Goal: Task Accomplishment & Management: Complete application form

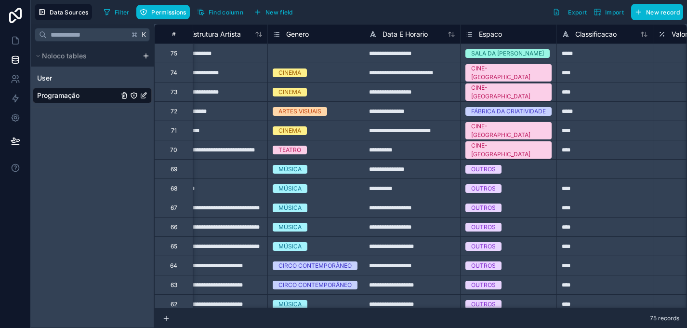
scroll to position [0, 189]
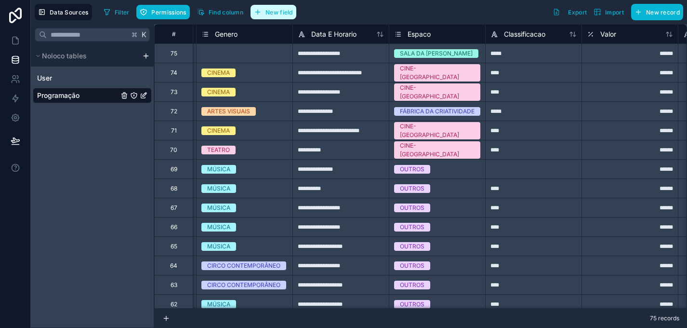
click at [278, 10] on span "New field" at bounding box center [278, 12] width 27 height 7
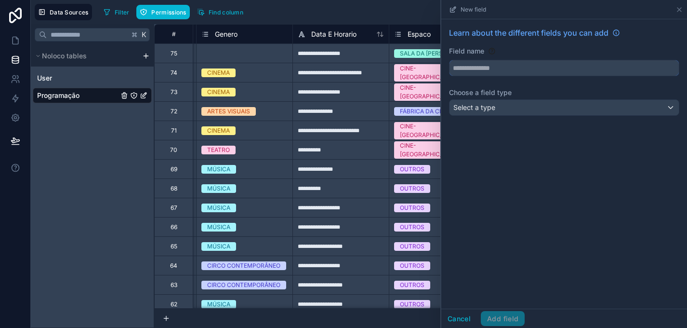
click at [487, 72] on input "text" at bounding box center [563, 67] width 229 height 15
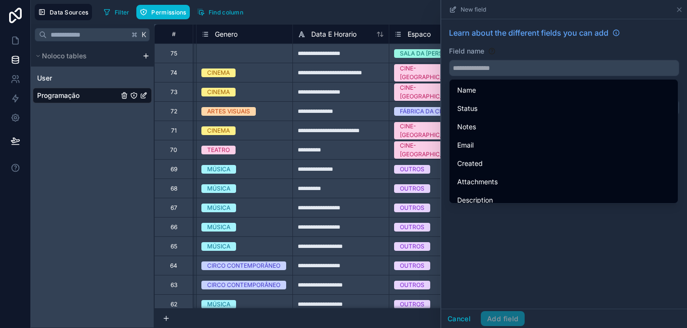
click at [508, 53] on div "Field name" at bounding box center [564, 51] width 230 height 10
click at [463, 317] on button "Cancel" at bounding box center [459, 318] width 36 height 15
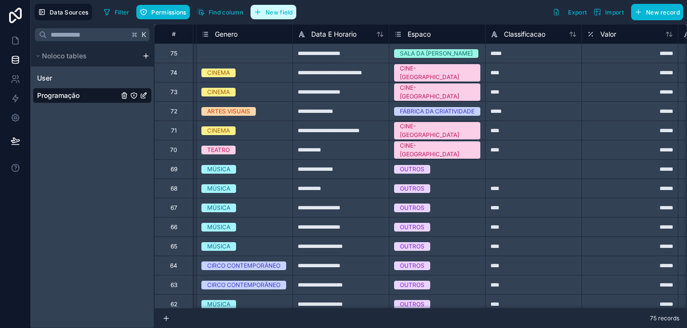
click at [277, 13] on span "New field" at bounding box center [278, 12] width 27 height 7
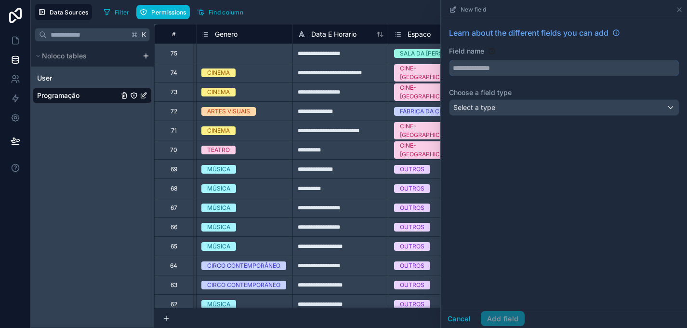
click at [475, 63] on input "text" at bounding box center [563, 67] width 229 height 15
click at [449, 60] on button "******" at bounding box center [564, 68] width 230 height 16
type input "**********"
click at [520, 110] on div "Select a type" at bounding box center [563, 107] width 229 height 15
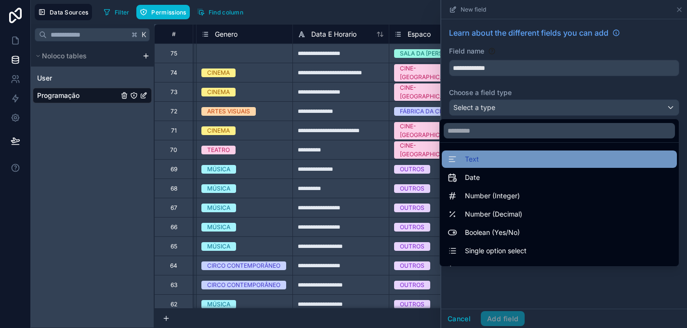
click at [514, 155] on div "Text" at bounding box center [560, 159] width 224 height 12
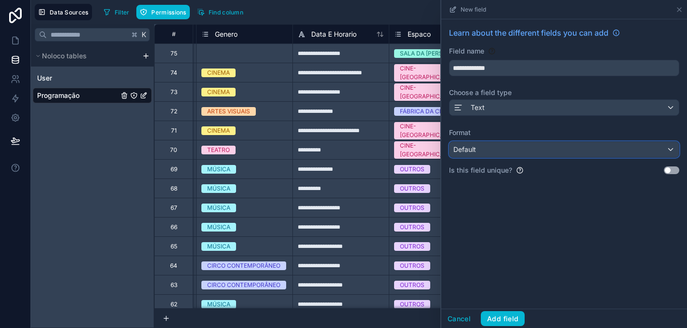
click at [536, 148] on div "Default" at bounding box center [563, 149] width 229 height 15
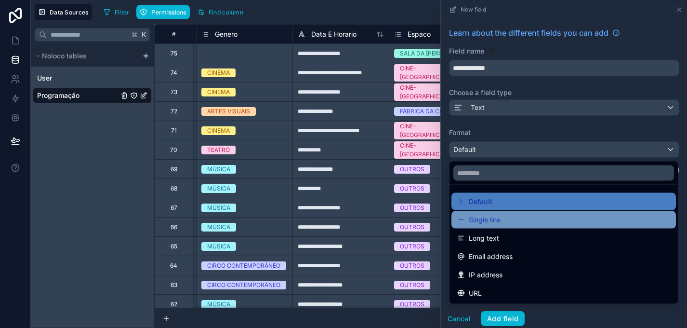
click at [533, 216] on div "Single line" at bounding box center [563, 220] width 213 height 12
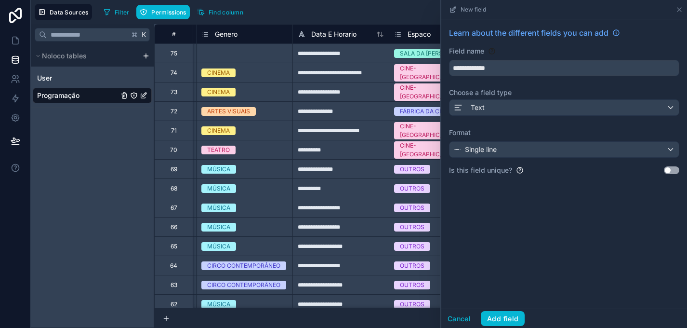
click at [560, 207] on div "**********" at bounding box center [564, 163] width 246 height 289
click at [514, 315] on button "Add field" at bounding box center [503, 318] width 44 height 15
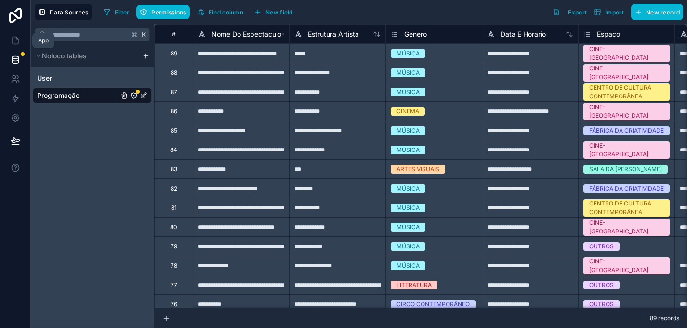
click at [13, 38] on icon at bounding box center [16, 41] width 10 height 10
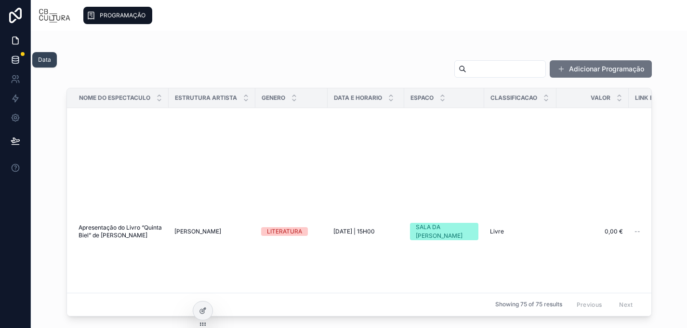
click at [18, 56] on icon at bounding box center [15, 57] width 6 height 2
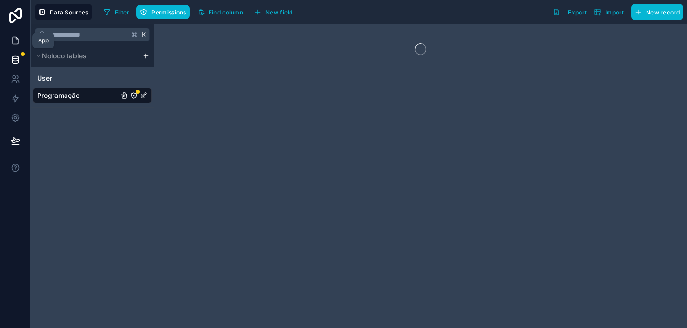
click at [11, 44] on icon at bounding box center [16, 41] width 10 height 10
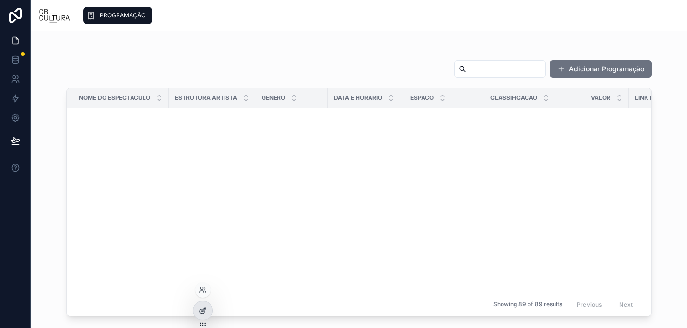
click at [204, 317] on div at bounding box center [202, 310] width 19 height 18
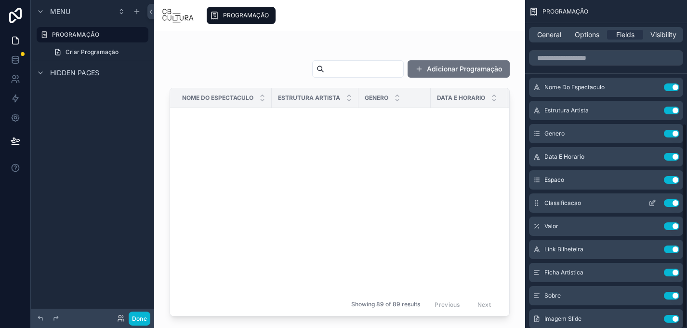
scroll to position [198, 0]
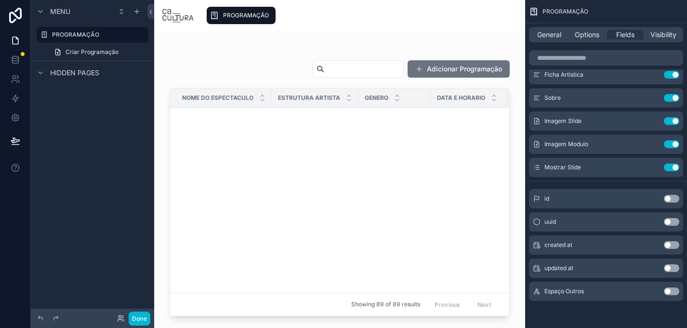
click at [463, 70] on div at bounding box center [339, 173] width 371 height 285
click at [465, 66] on button "Adicionar Programação" at bounding box center [459, 68] width 102 height 17
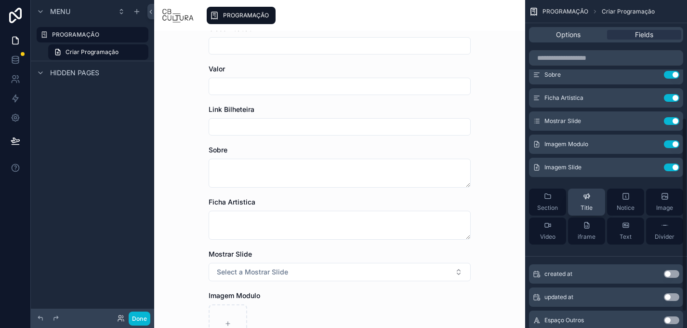
scroll to position [226, 0]
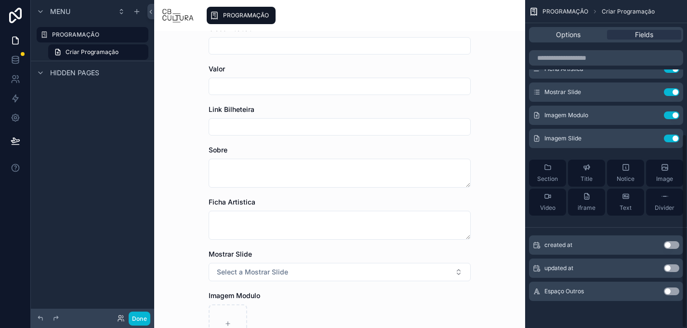
click at [682, 295] on div "PROGRAMAÇÃO Criar Programação Options Fields Nome Do Espectaculo Use setting Es…" at bounding box center [606, 164] width 162 height 328
click at [673, 288] on button "Use setting" at bounding box center [671, 291] width 15 height 8
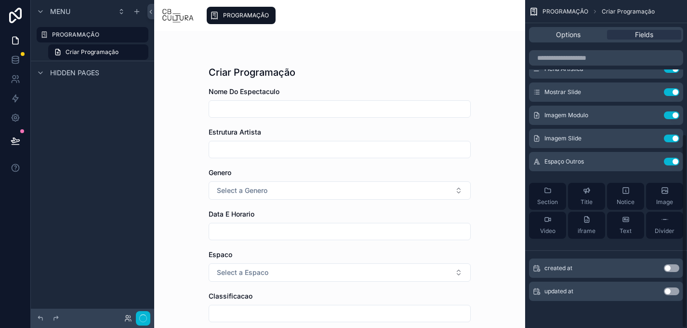
click at [606, 151] on div "Nome Do Espectaculo Use setting Estrutura Artista Use setting Genero Use settin…" at bounding box center [606, 48] width 162 height 395
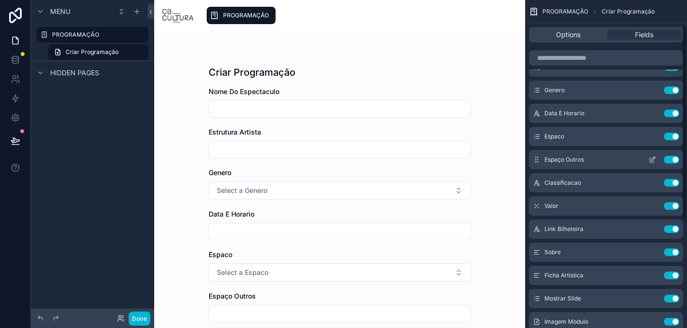
scroll to position [44, 0]
click at [651, 160] on icon "scrollable content" at bounding box center [653, 158] width 4 height 4
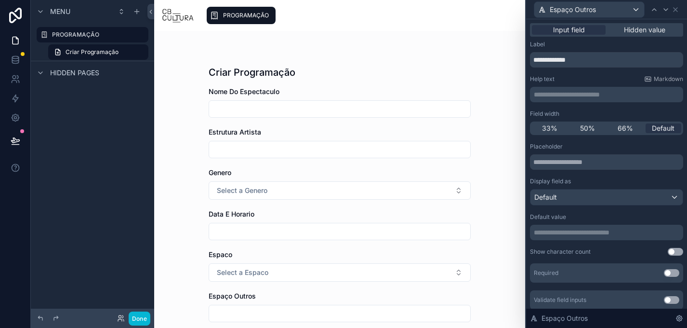
scroll to position [32, 0]
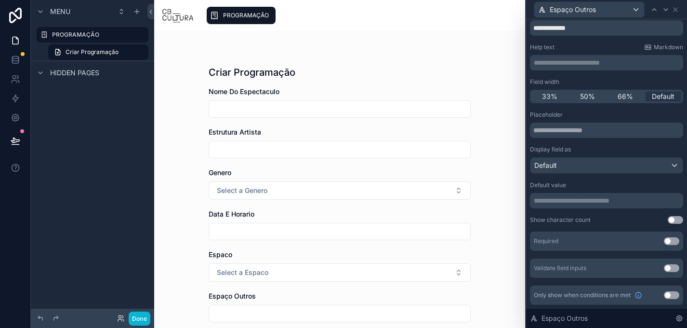
click at [670, 297] on button "Use setting" at bounding box center [671, 295] width 15 height 8
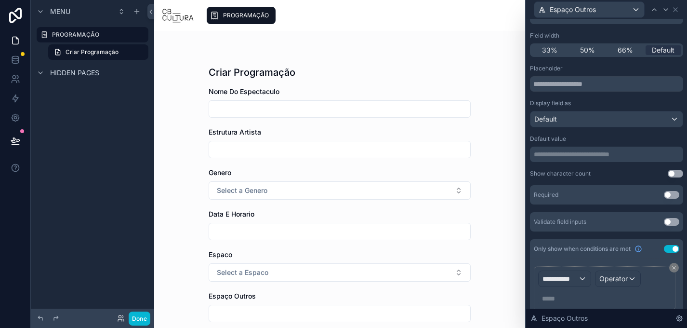
scroll to position [114, 0]
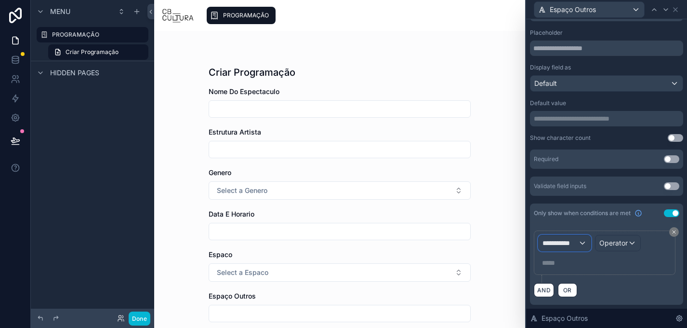
click at [580, 239] on div "**********" at bounding box center [565, 242] width 52 height 15
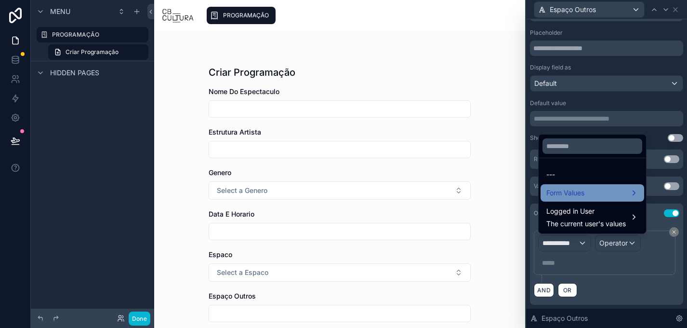
click at [594, 192] on div "Form Values" at bounding box center [592, 193] width 92 height 12
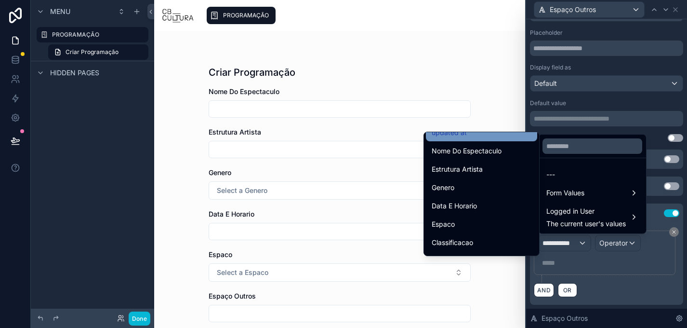
scroll to position [94, 0]
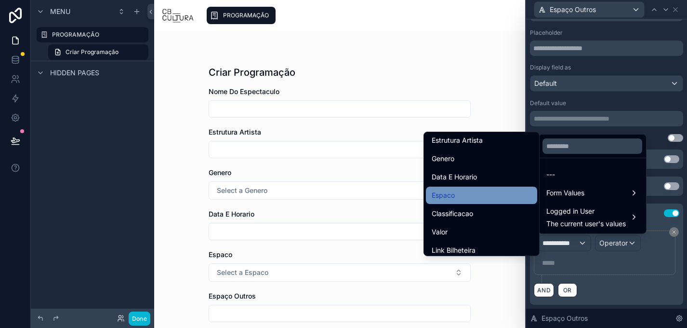
click at [502, 202] on div "Espaco" at bounding box center [481, 194] width 111 height 17
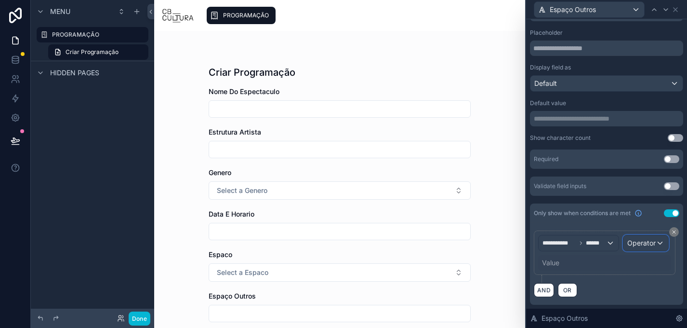
click at [638, 244] on span "Operator" at bounding box center [641, 242] width 28 height 8
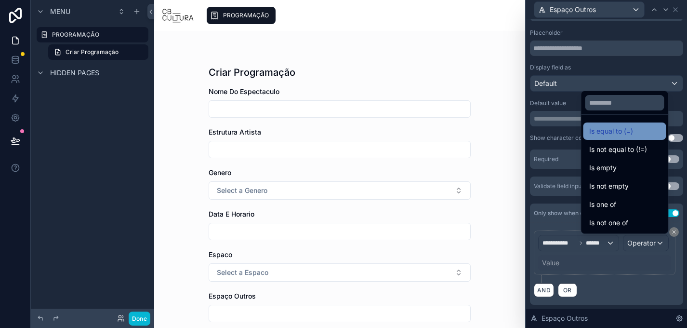
click at [624, 125] on div "Is equal to (=)" at bounding box center [624, 131] width 71 height 12
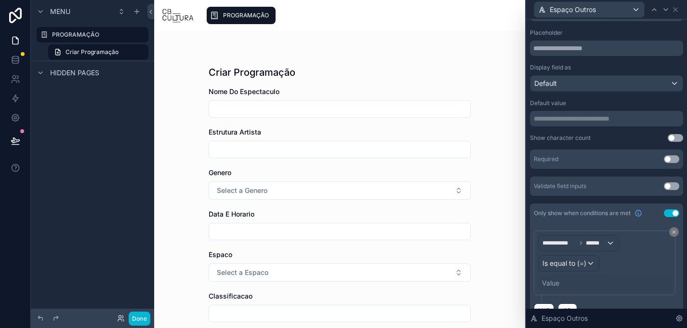
scroll to position [134, 0]
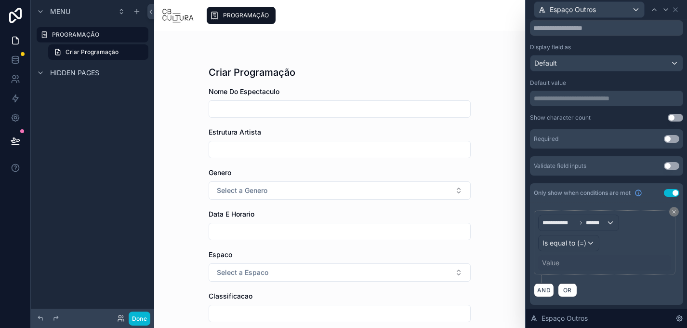
click at [559, 260] on div "Value" at bounding box center [550, 263] width 17 height 10
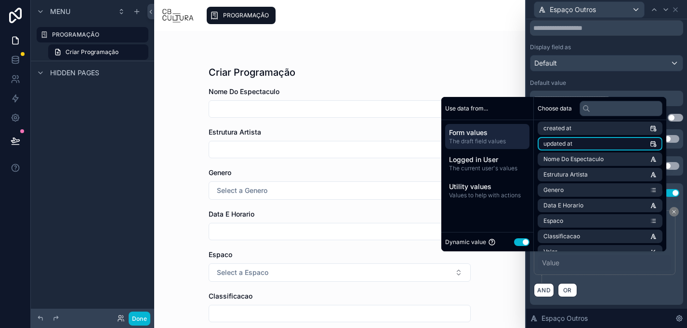
scroll to position [35, 0]
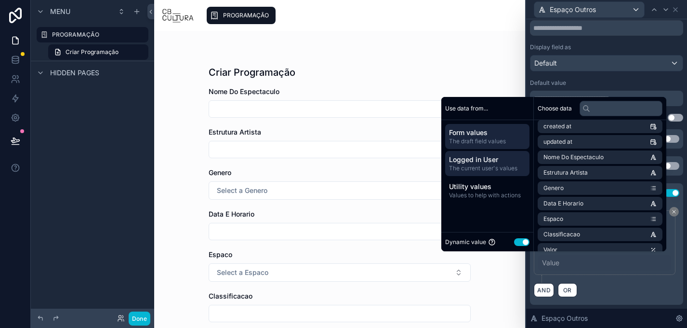
click at [488, 167] on span "The current user's values" at bounding box center [487, 168] width 77 height 8
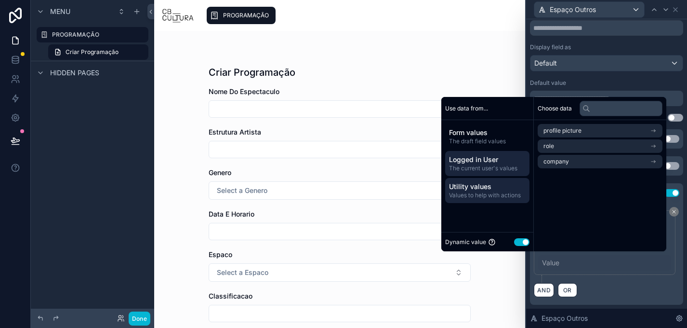
click at [490, 187] on span "Utility values" at bounding box center [487, 187] width 77 height 10
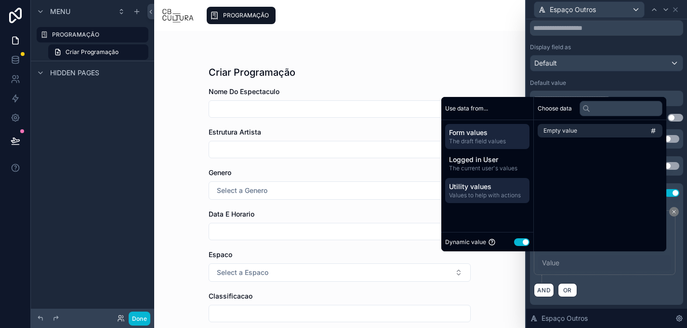
click at [488, 136] on span "Form values" at bounding box center [487, 133] width 77 height 10
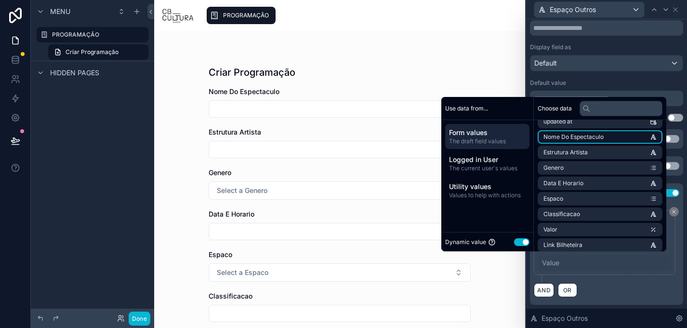
scroll to position [57, 0]
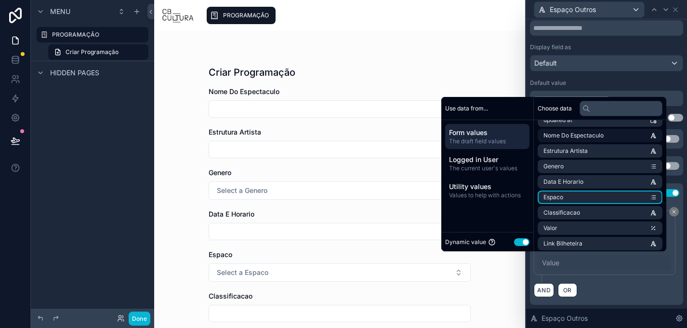
click at [577, 196] on li "Espaco" at bounding box center [600, 196] width 125 height 13
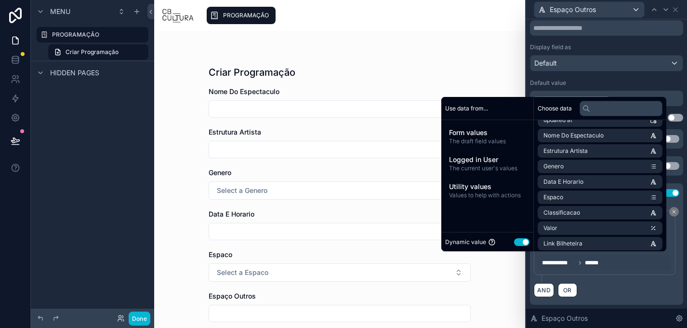
click at [516, 239] on button "Use setting" at bounding box center [521, 242] width 15 height 8
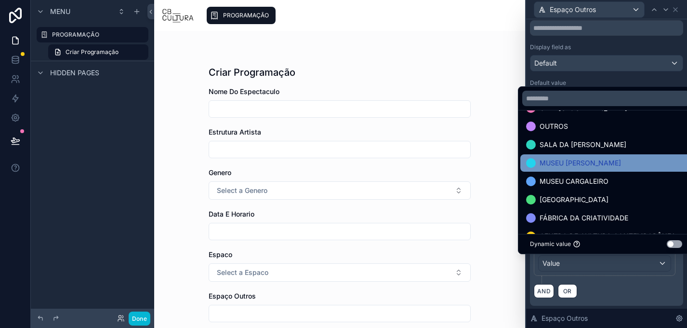
scroll to position [0, 0]
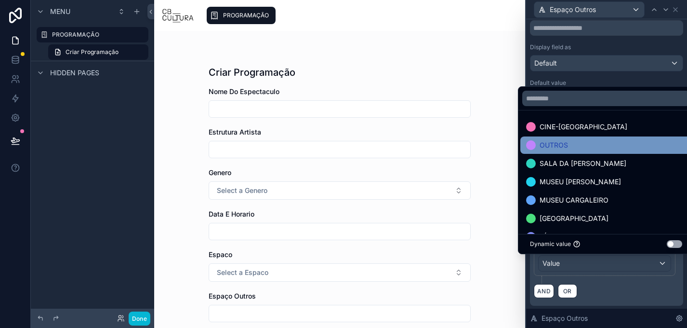
click at [578, 145] on div "OUTROS" at bounding box center [606, 145] width 160 height 12
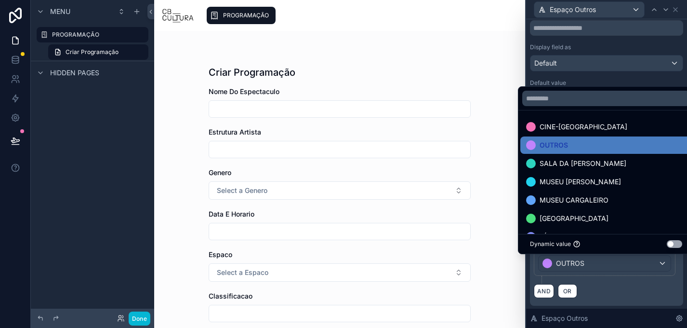
click at [618, 284] on div "AND OR" at bounding box center [606, 290] width 145 height 14
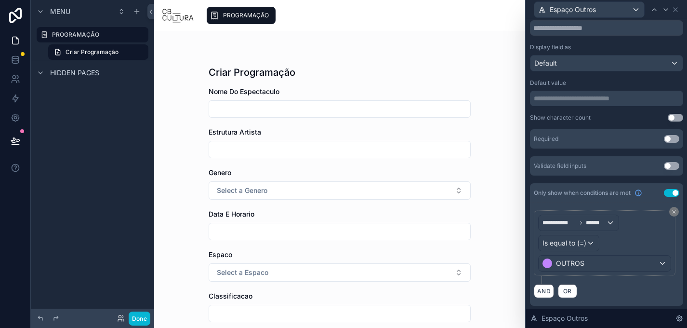
scroll to position [135, 0]
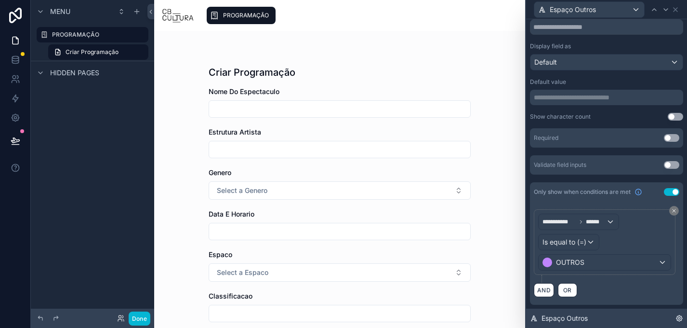
click at [664, 308] on div "Espaço Outros" at bounding box center [606, 317] width 161 height 19
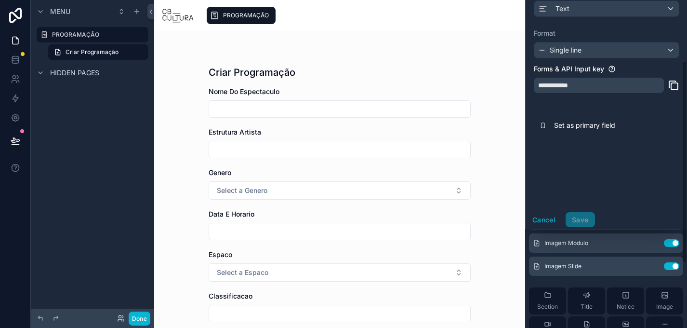
scroll to position [0, 0]
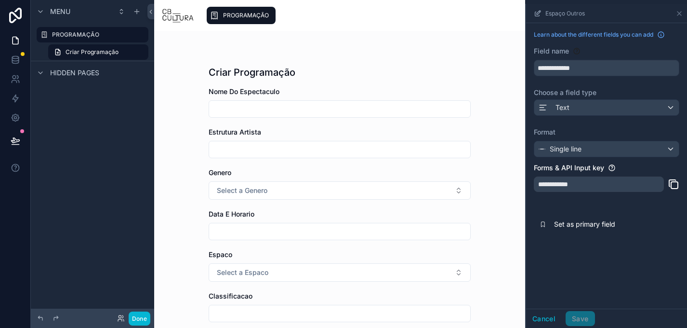
click at [580, 318] on div "Cancel Save" at bounding box center [560, 318] width 69 height 15
click at [680, 16] on icon "scrollable content" at bounding box center [679, 14] width 8 height 8
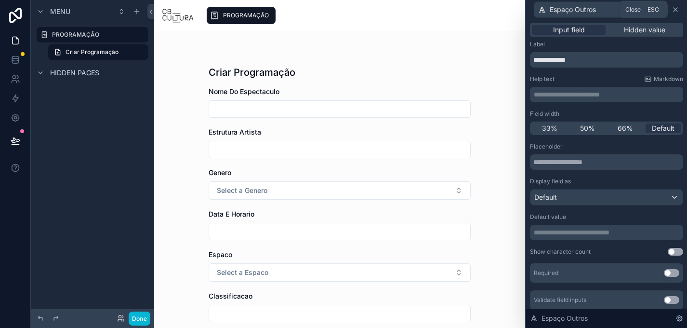
click at [678, 9] on icon at bounding box center [676, 10] width 8 height 8
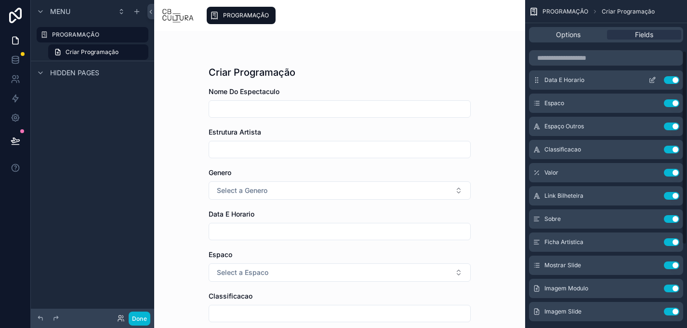
scroll to position [86, 0]
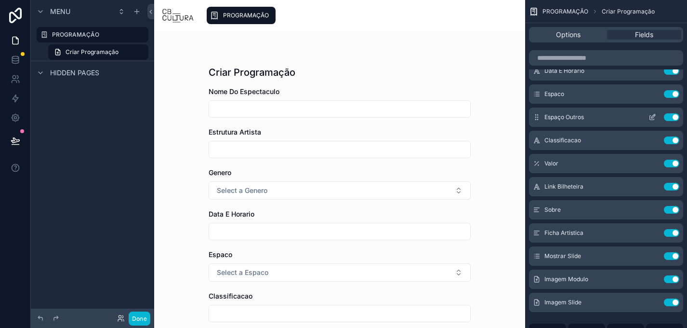
click at [658, 117] on button "scrollable content" at bounding box center [652, 117] width 15 height 8
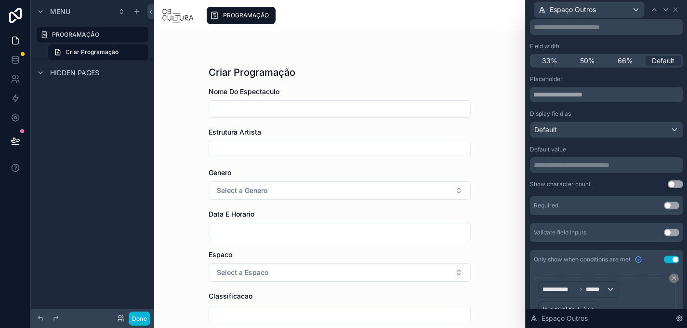
scroll to position [0, 0]
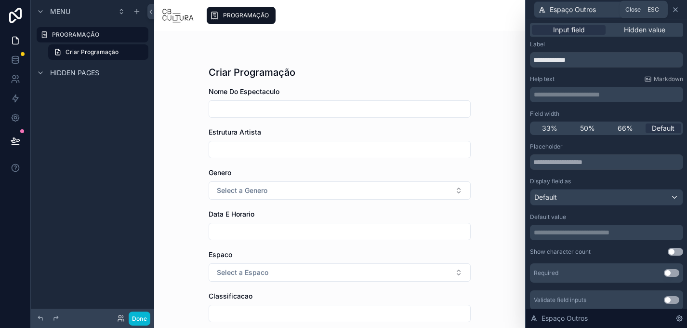
click at [677, 10] on icon at bounding box center [676, 10] width 8 height 8
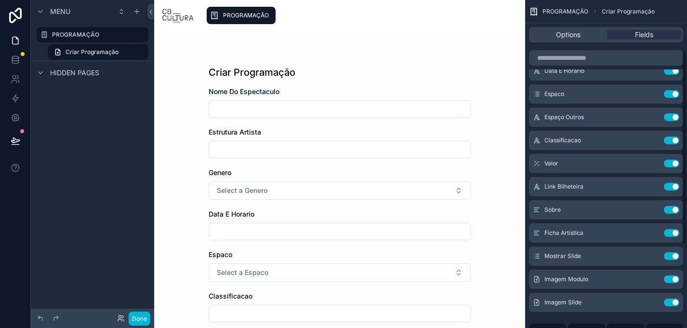
click at [509, 61] on div "PROGRAMAÇÃO Criar Programação Criar Programação Nome Do Espectaculo Estrutura A…" at bounding box center [339, 179] width 371 height 297
click at [141, 316] on button "Done" at bounding box center [140, 318] width 22 height 14
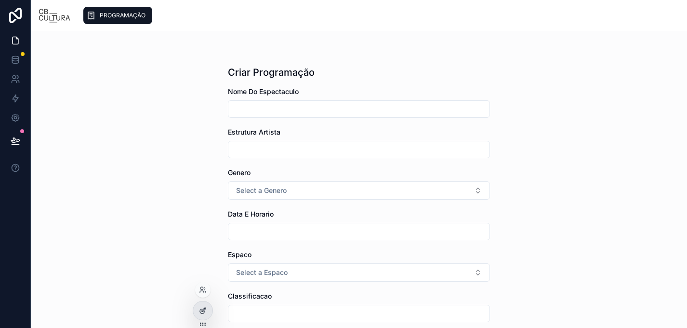
click at [203, 310] on icon at bounding box center [203, 310] width 8 height 8
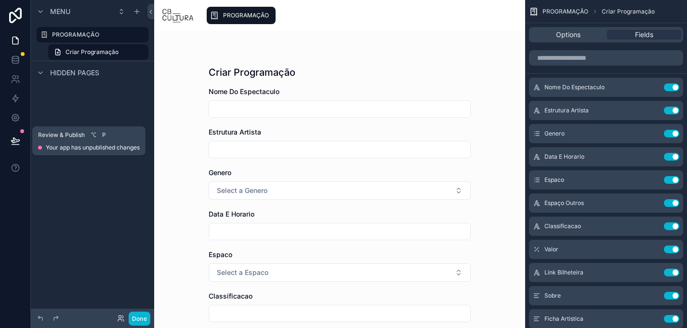
click at [14, 136] on icon at bounding box center [16, 141] width 10 height 10
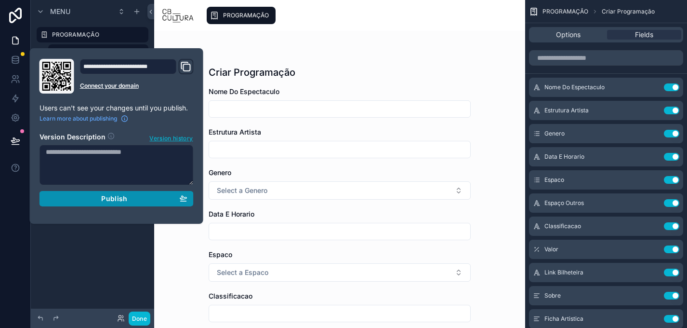
click at [139, 201] on div "Publish" at bounding box center [117, 198] width 142 height 9
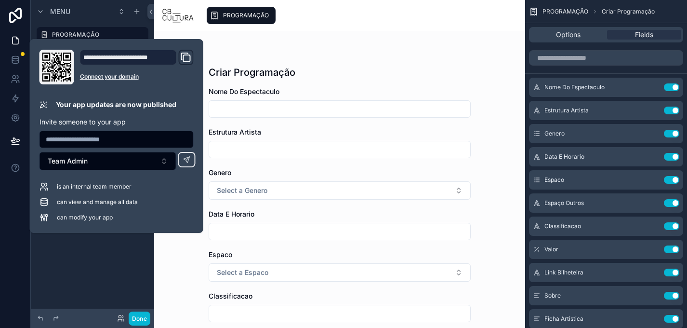
click at [183, 262] on div "PROGRAMAÇÃO Criar Programação Criar Programação Nome Do Espectaculo Estrutura A…" at bounding box center [339, 179] width 371 height 297
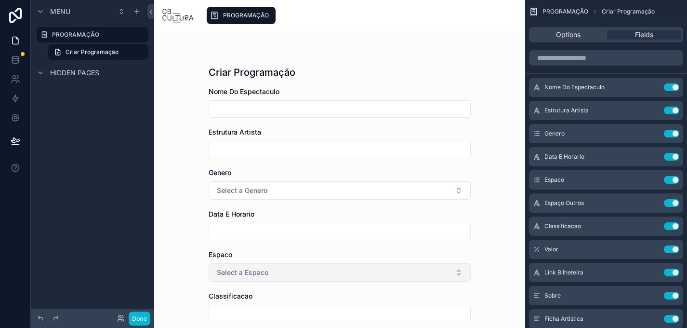
click at [268, 279] on button "Select a Espaco" at bounding box center [340, 272] width 262 height 18
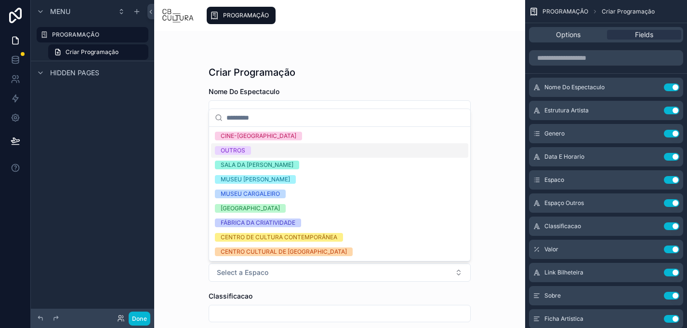
click at [283, 147] on div "OUTROS" at bounding box center [339, 150] width 257 height 14
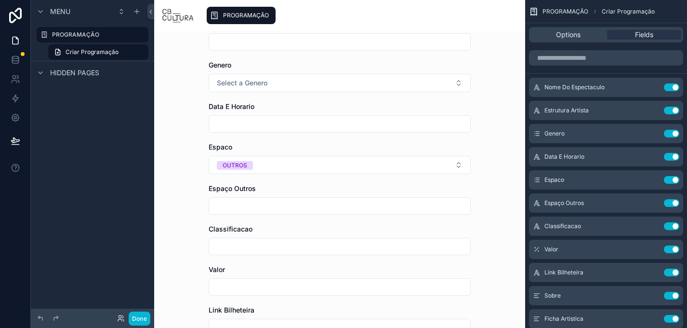
scroll to position [182, 0]
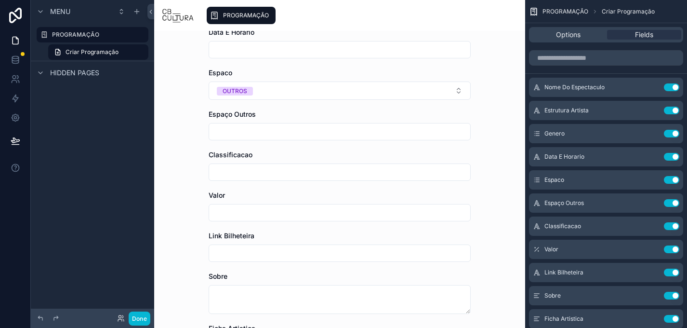
click at [309, 128] on input "text" at bounding box center [339, 131] width 261 height 13
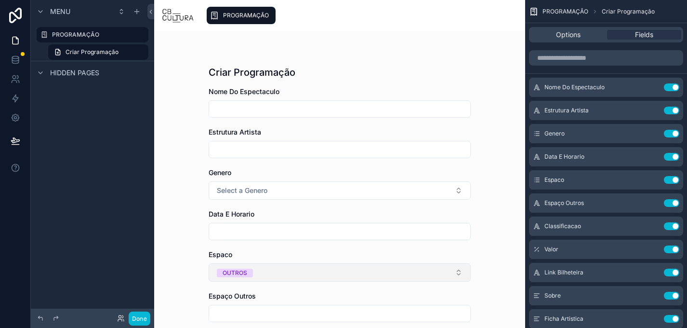
click at [305, 270] on button "OUTROS" at bounding box center [340, 272] width 262 height 18
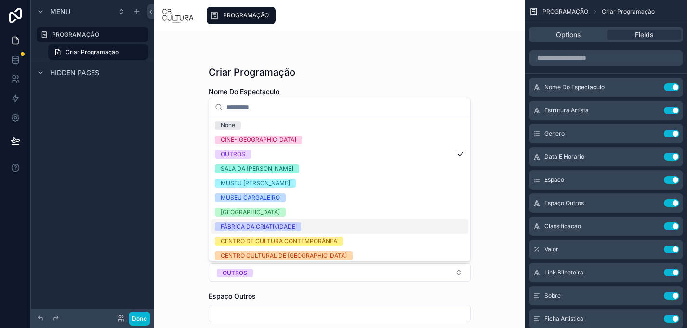
click at [314, 227] on div "FÁBRICA DA CRIATIVIDADE" at bounding box center [339, 226] width 257 height 14
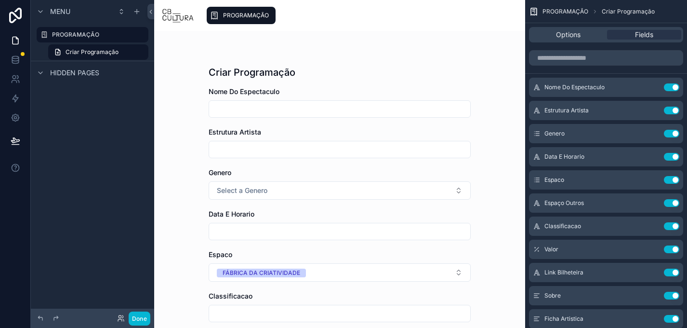
click at [187, 135] on div "PROGRAMAÇÃO Criar Programação Criar Programação Nome Do Espectaculo Estrutura A…" at bounding box center [339, 179] width 371 height 297
click at [224, 17] on span "PROGRAMAÇÃO" at bounding box center [246, 16] width 46 height 8
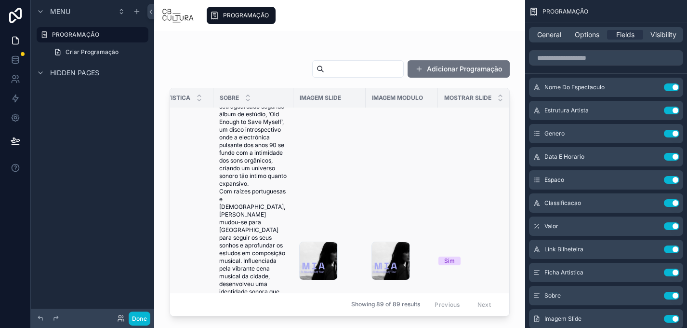
scroll to position [139, 671]
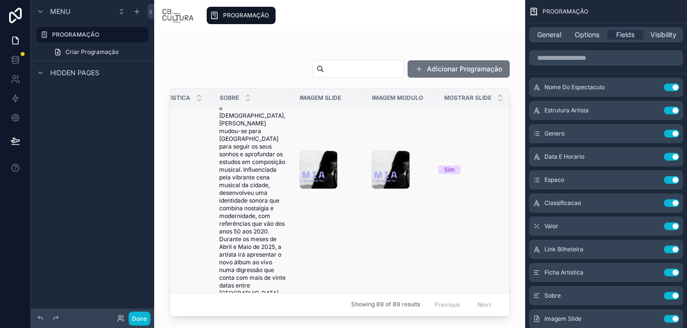
click at [232, 159] on span "RUMIA apresenta o novo álbum, 'Old Enough To Save Myself'. A cantora e composit…" at bounding box center [253, 169] width 68 height 393
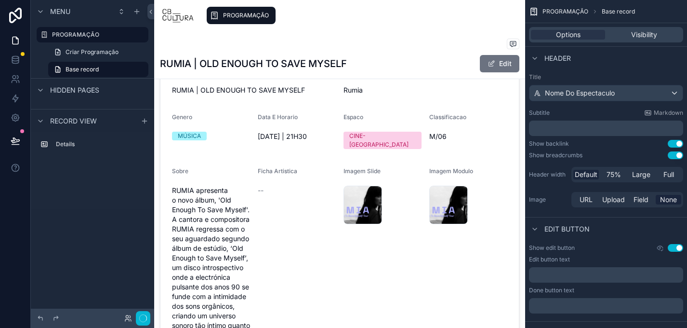
scroll to position [49, 0]
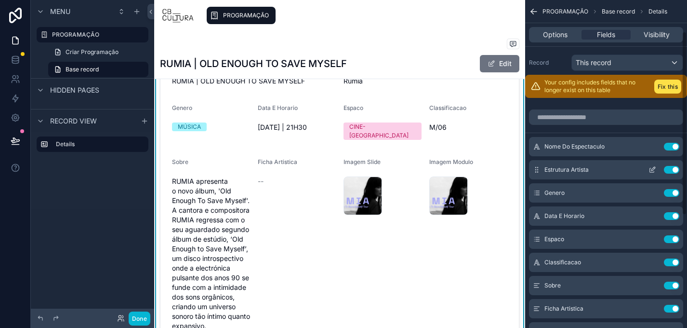
scroll to position [257, 0]
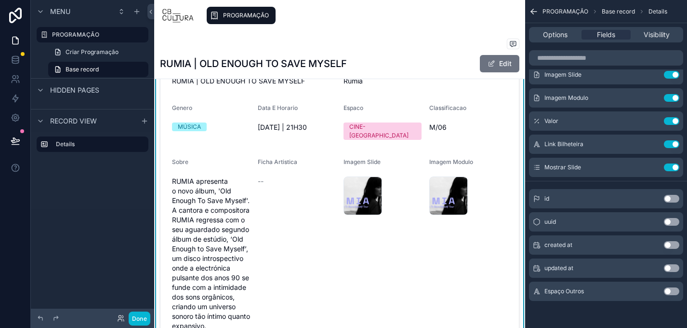
click at [672, 289] on button "Use setting" at bounding box center [671, 291] width 15 height 8
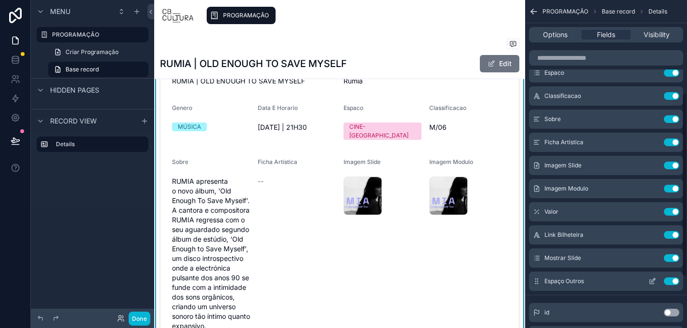
scroll to position [165, 0]
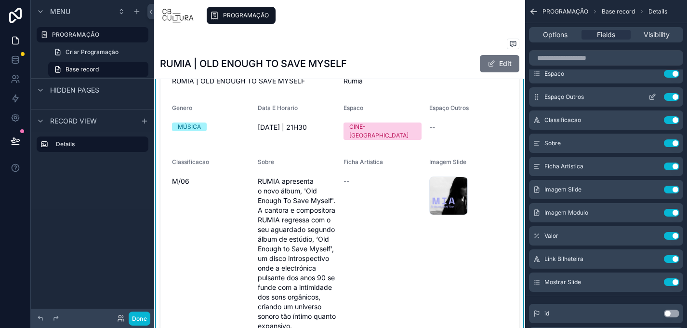
click at [653, 96] on icon "scrollable content" at bounding box center [652, 97] width 8 height 8
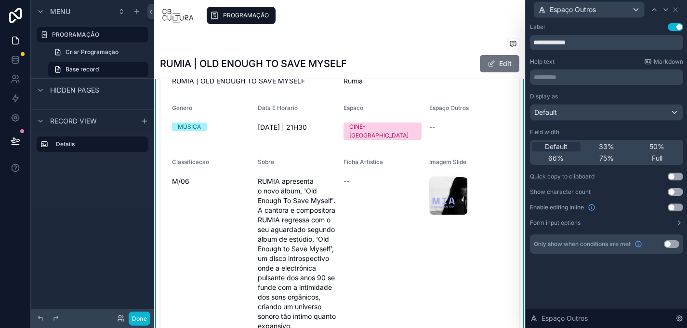
click at [671, 246] on button "Use setting" at bounding box center [671, 244] width 15 height 8
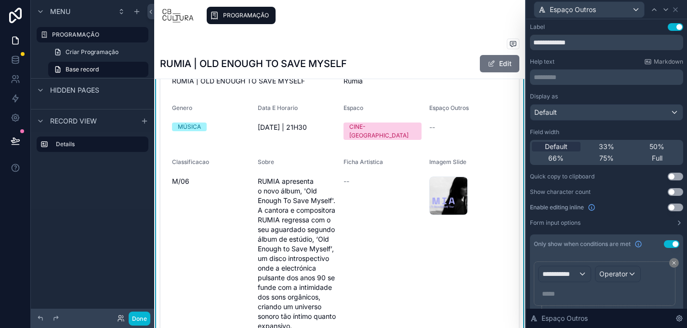
scroll to position [31, 0]
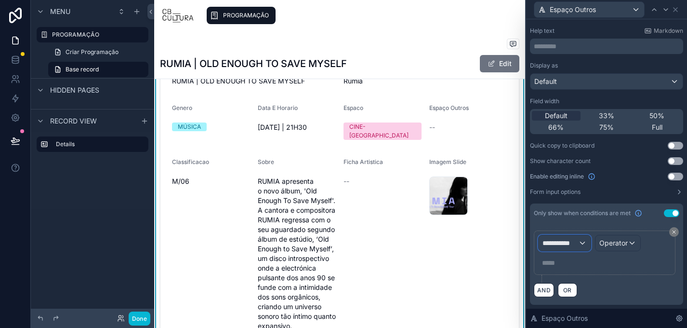
click at [573, 239] on span "**********" at bounding box center [560, 243] width 36 height 10
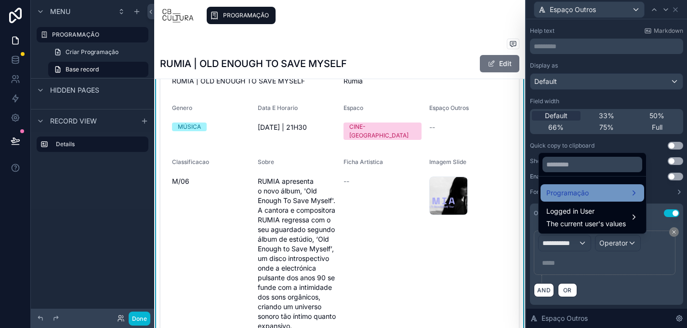
click at [586, 192] on span "Programação" at bounding box center [567, 193] width 42 height 12
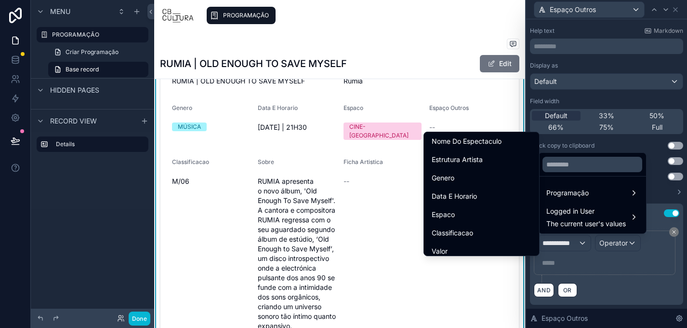
scroll to position [75, 0]
click at [494, 208] on div "Espaco" at bounding box center [482, 214] width 100 height 12
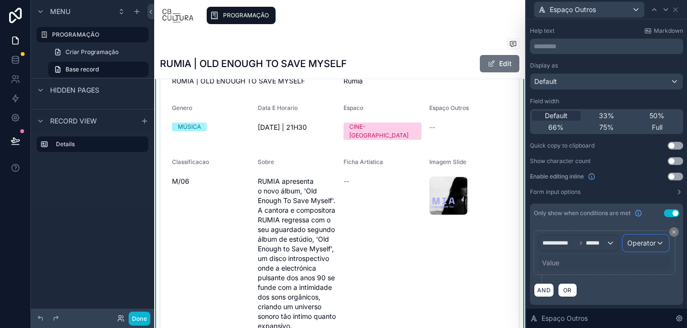
click at [639, 241] on span "Operator" at bounding box center [641, 242] width 28 height 8
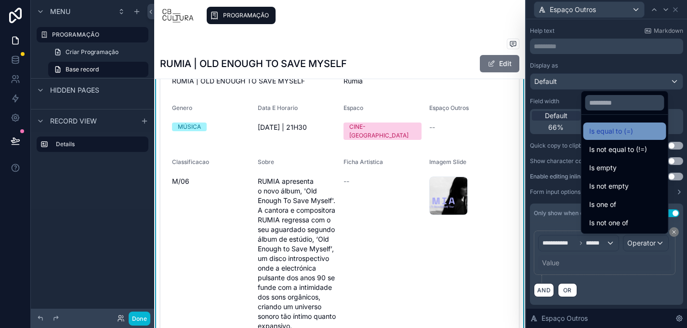
click at [608, 135] on span "Is equal to (=)" at bounding box center [611, 131] width 44 height 12
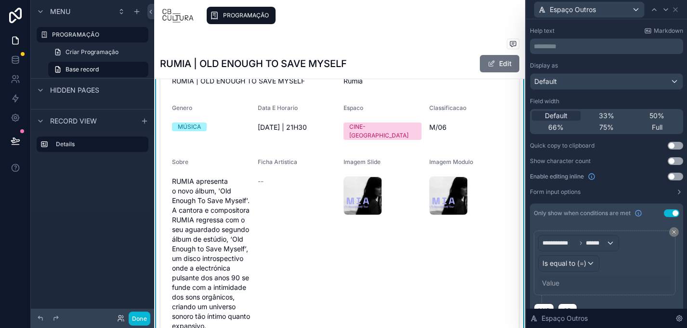
scroll to position [51, 0]
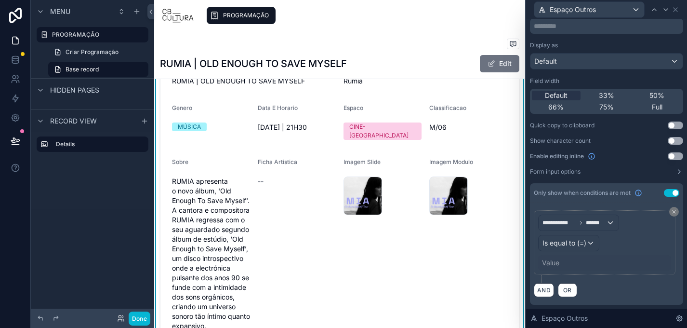
click at [554, 264] on div "Value" at bounding box center [550, 263] width 17 height 10
click at [620, 283] on div "AND OR" at bounding box center [606, 289] width 145 height 14
click at [589, 244] on div "Is equal to (=)" at bounding box center [569, 242] width 60 height 15
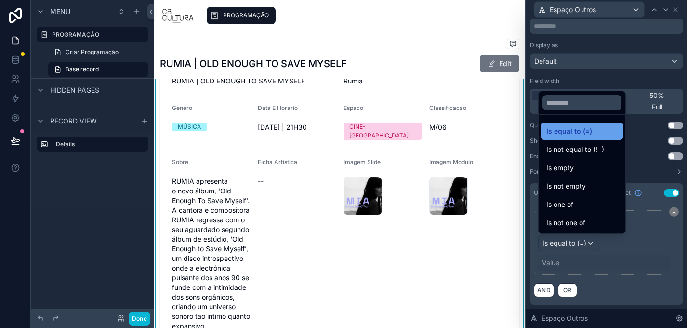
click at [590, 130] on span "Is equal to (=)" at bounding box center [569, 131] width 46 height 12
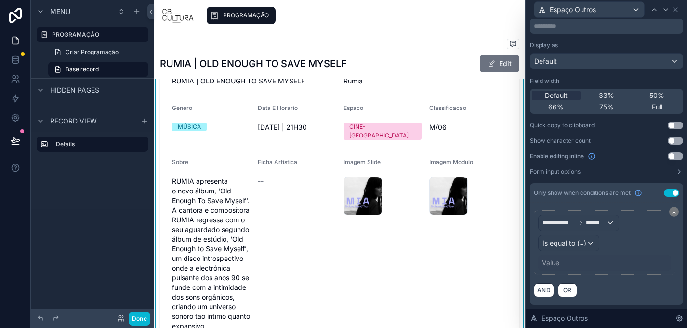
click at [555, 267] on div "Value" at bounding box center [550, 263] width 17 height 10
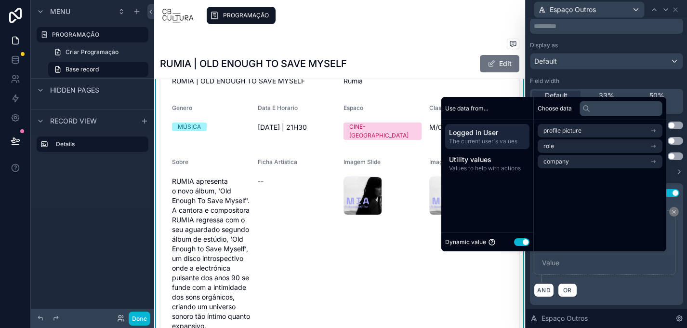
click at [515, 244] on button "Use setting" at bounding box center [521, 242] width 15 height 8
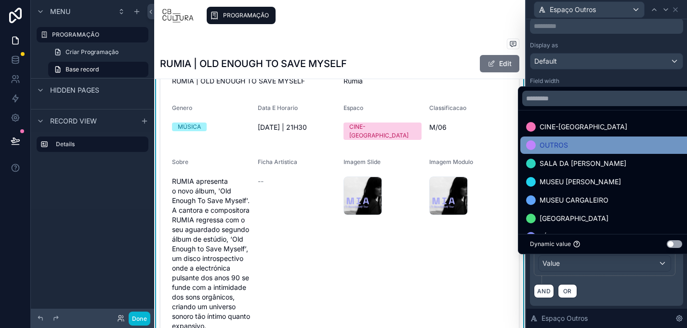
click at [549, 145] on span "OUTROS" at bounding box center [554, 145] width 28 height 12
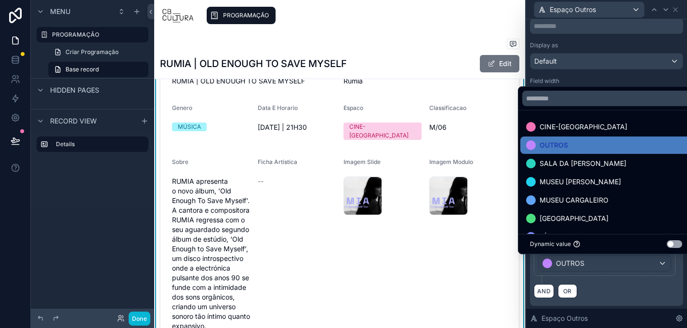
click at [644, 299] on div "**********" at bounding box center [606, 253] width 153 height 103
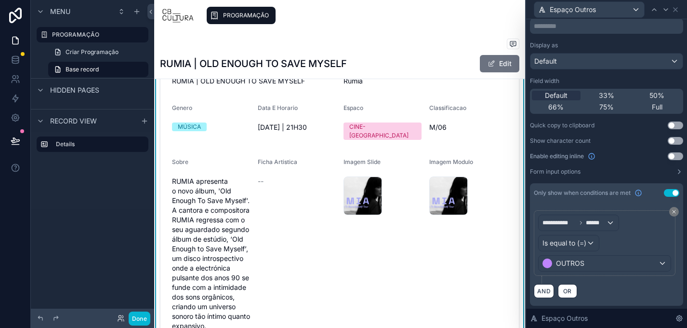
scroll to position [52, 0]
click at [675, 11] on icon at bounding box center [676, 10] width 8 height 8
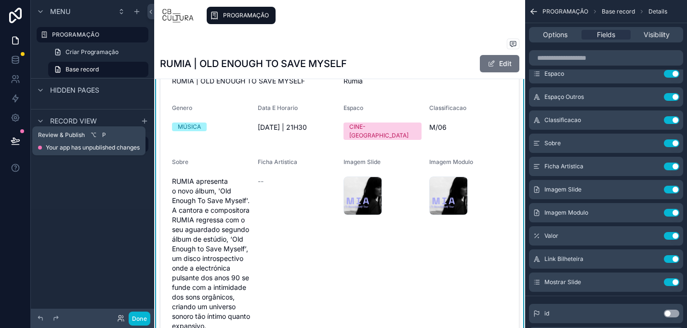
click at [16, 136] on icon at bounding box center [16, 141] width 10 height 10
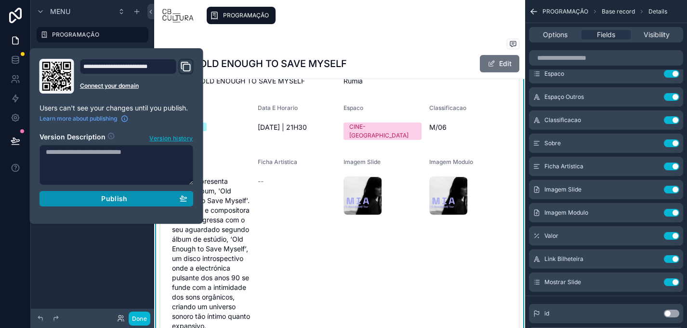
click at [100, 200] on div "Publish" at bounding box center [117, 198] width 142 height 9
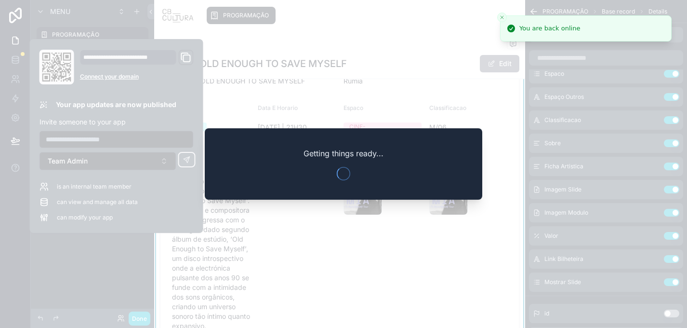
click at [380, 46] on div at bounding box center [343, 164] width 687 height 328
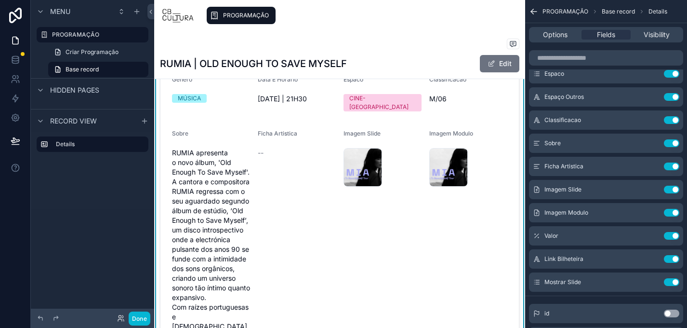
scroll to position [78, 0]
click at [377, 41] on div "PROGRAMAÇÃO RUMIA | OLD ENOUGH TO SAVE MYSELF" at bounding box center [339, 45] width 359 height 12
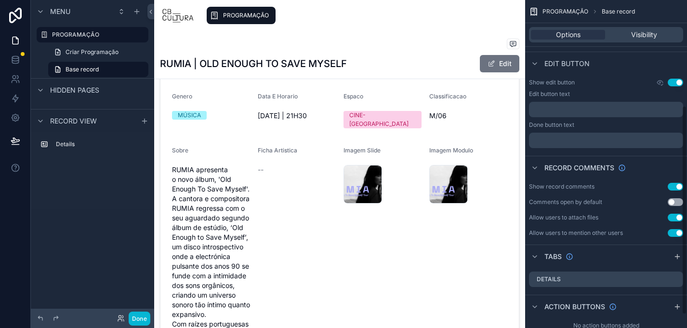
scroll to position [186, 0]
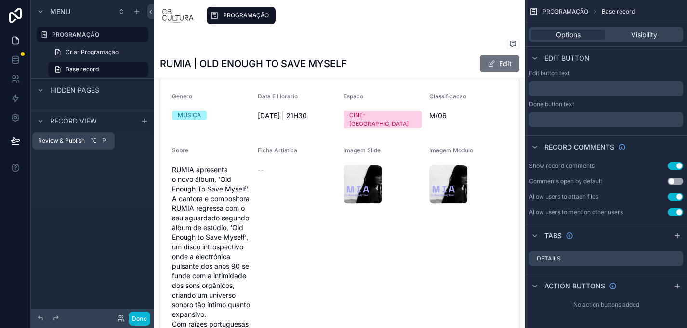
click at [10, 140] on button at bounding box center [15, 140] width 21 height 27
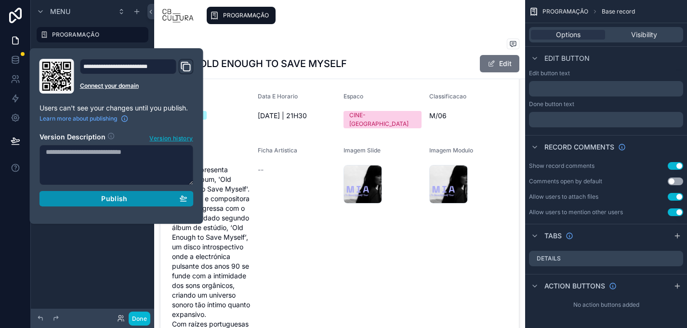
click at [137, 193] on button "Publish" at bounding box center [117, 198] width 154 height 15
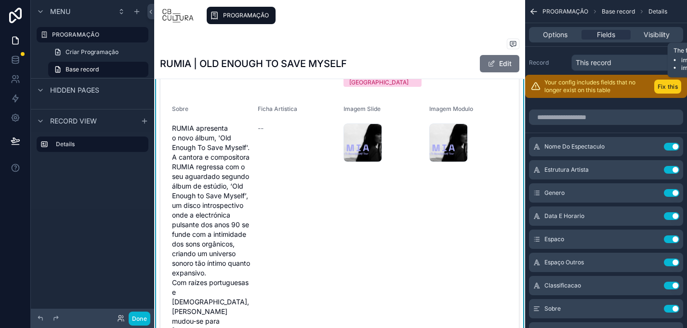
click at [665, 87] on button "Fix this" at bounding box center [667, 86] width 27 height 14
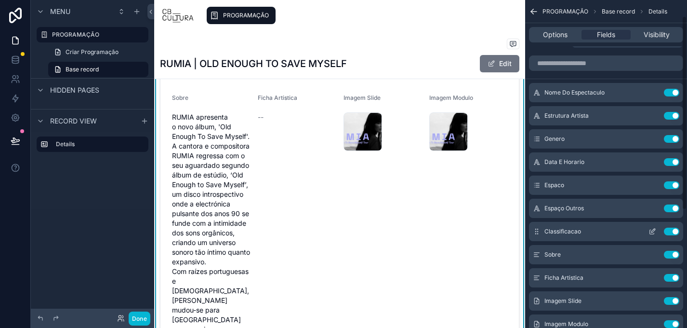
scroll to position [27, 0]
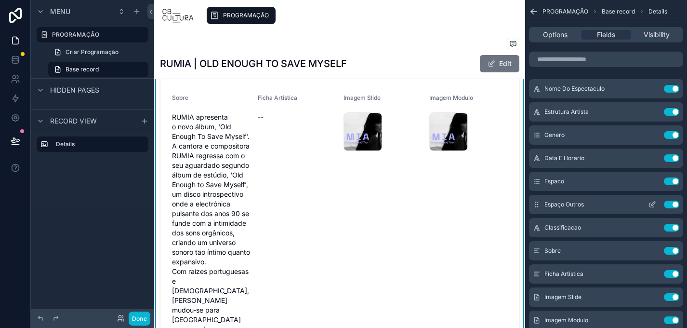
click at [651, 205] on icon "scrollable content" at bounding box center [652, 204] width 8 height 8
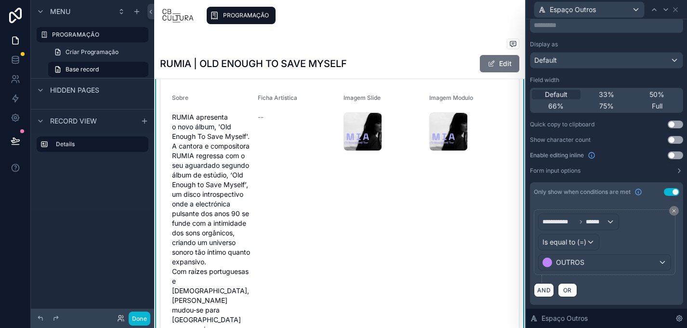
scroll to position [51, 0]
click at [446, 19] on div "PROGRAMAÇÃO" at bounding box center [360, 15] width 316 height 21
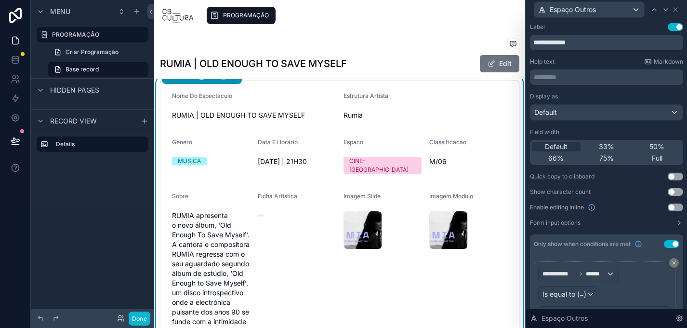
scroll to position [15, 0]
click at [231, 13] on span "PROGRAMAÇÃO" at bounding box center [246, 16] width 46 height 8
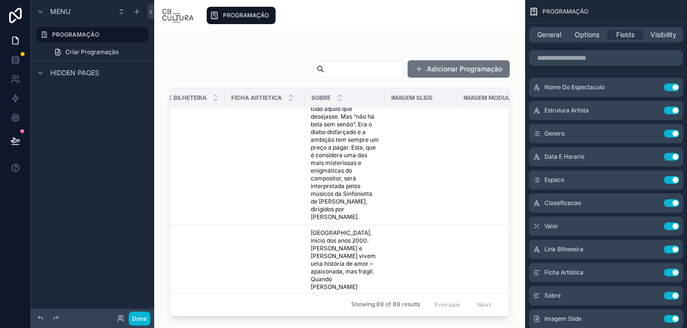
scroll to position [3294, 197]
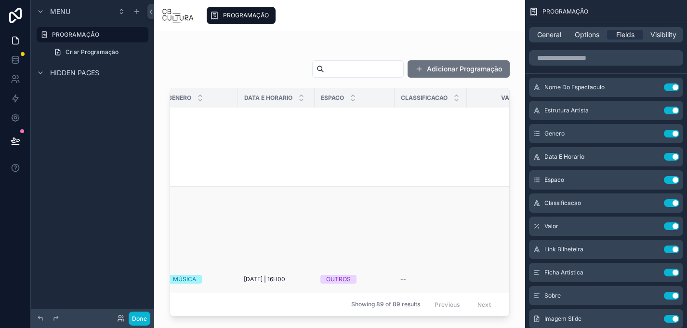
click at [285, 275] on span "[DATE] | 16H00" at bounding box center [264, 279] width 41 height 8
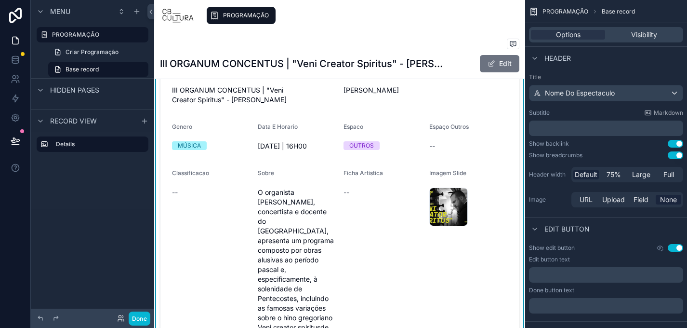
scroll to position [41, 0]
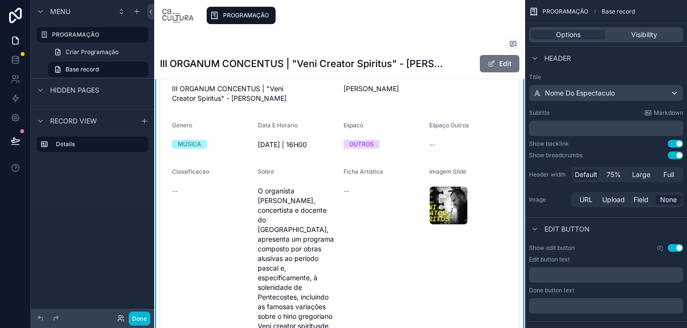
click at [366, 145] on div "OUTROS" at bounding box center [361, 144] width 25 height 9
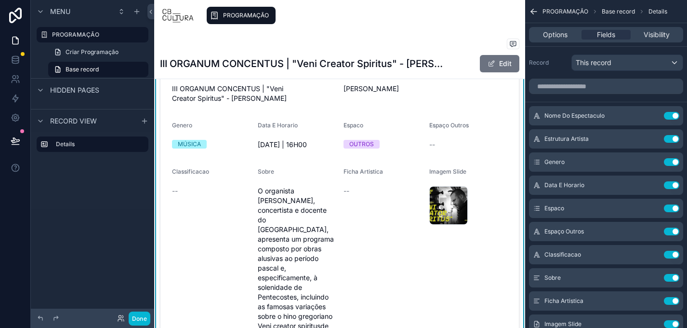
click at [373, 143] on div "OUTROS" at bounding box center [361, 144] width 25 height 9
click at [507, 59] on button "Edit" at bounding box center [500, 63] width 40 height 17
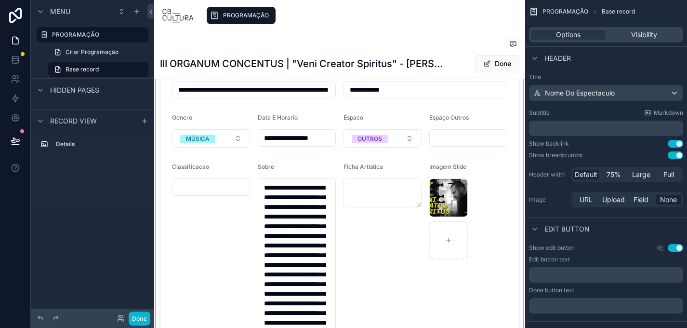
click at [390, 137] on div at bounding box center [339, 283] width 371 height 467
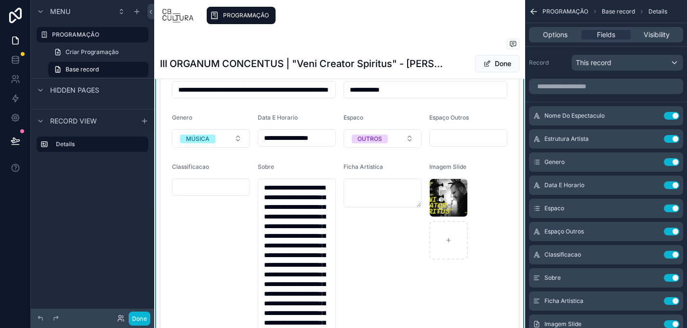
click at [401, 158] on form "**********" at bounding box center [339, 283] width 358 height 459
click at [366, 17] on div "PROGRAMAÇÃO" at bounding box center [360, 15] width 316 height 21
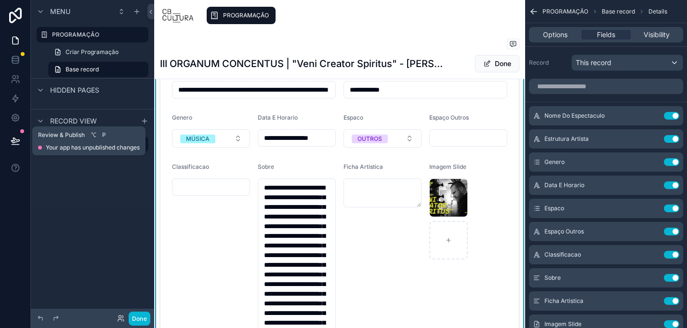
click at [12, 141] on icon at bounding box center [15, 140] width 8 height 5
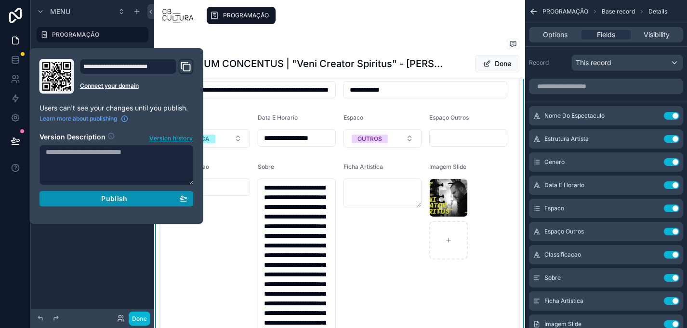
click at [151, 192] on button "Publish" at bounding box center [117, 198] width 154 height 15
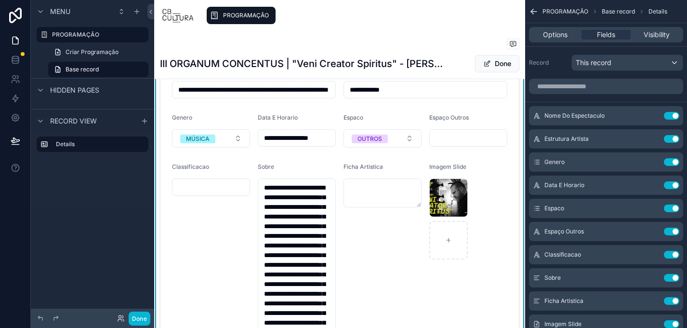
click at [361, 239] on div "Ficha Artistica" at bounding box center [382, 276] width 78 height 226
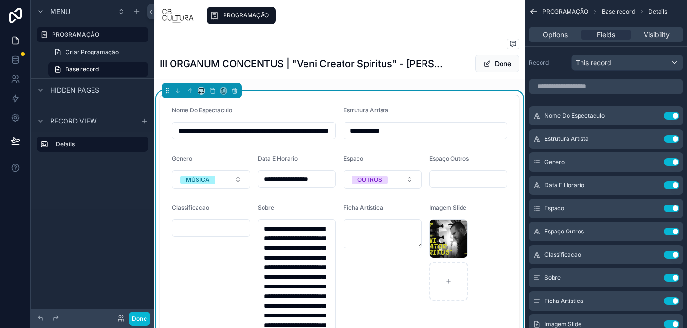
click at [394, 36] on div "PROGRAMAÇÃO III ORGANUM CONCENTUS | "Veni Creator Spiritus" - [PERSON_NAME] ORG…" at bounding box center [339, 55] width 359 height 48
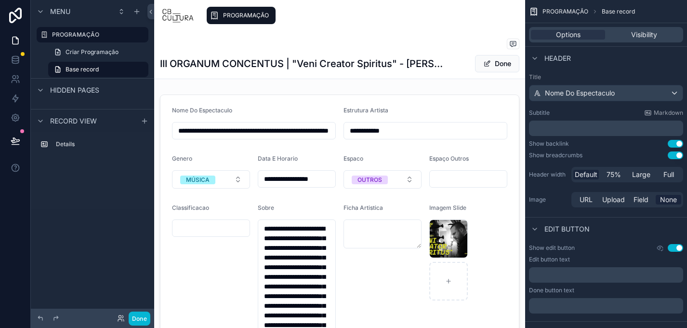
click at [242, 14] on span "PROGRAMAÇÃO" at bounding box center [246, 16] width 46 height 8
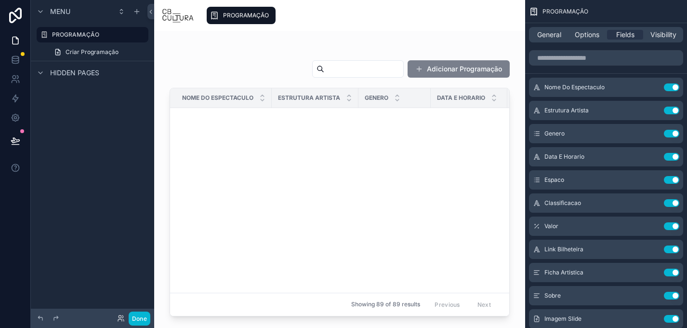
click at [461, 67] on button "Adicionar Programação" at bounding box center [459, 68] width 102 height 17
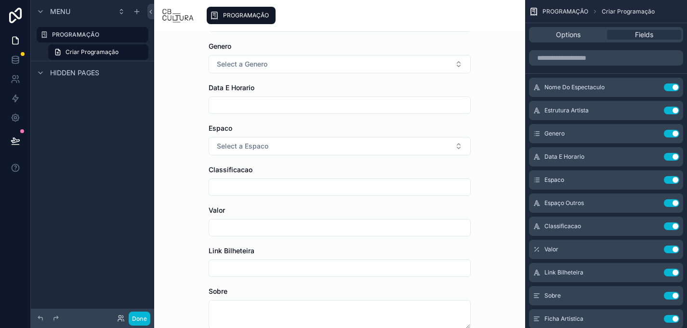
scroll to position [128, 0]
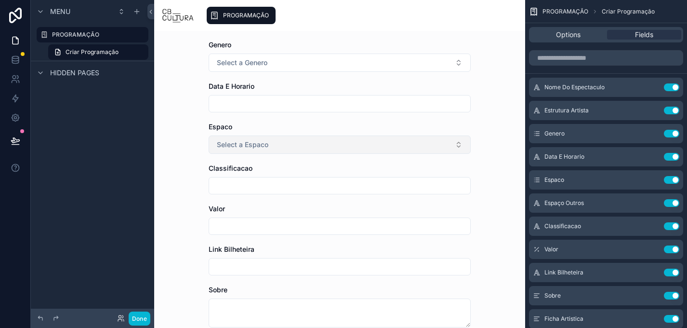
click at [370, 146] on button "Select a Espaco" at bounding box center [340, 144] width 262 height 18
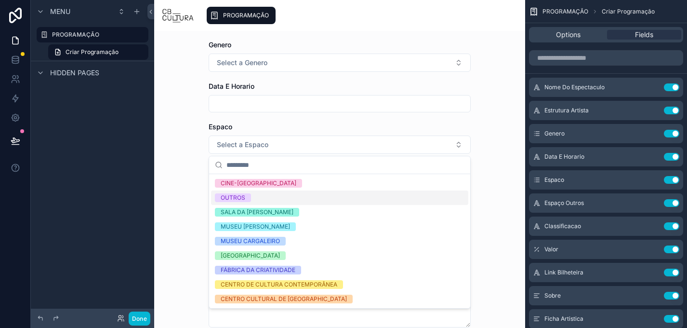
click at [335, 199] on div "OUTROS" at bounding box center [339, 197] width 257 height 14
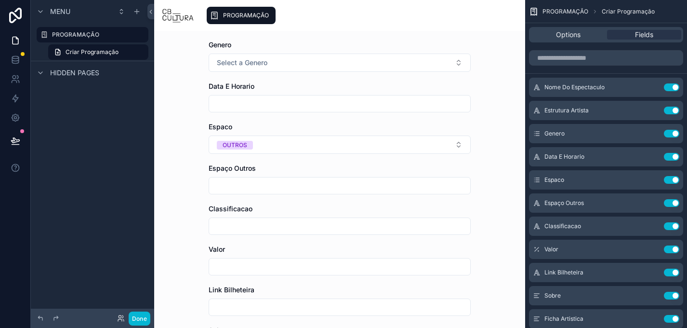
click at [250, 18] on span "PROGRAMAÇÃO" at bounding box center [246, 16] width 46 height 8
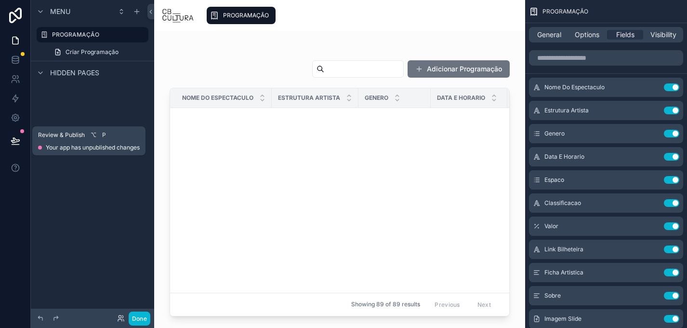
click at [12, 146] on button at bounding box center [15, 140] width 21 height 27
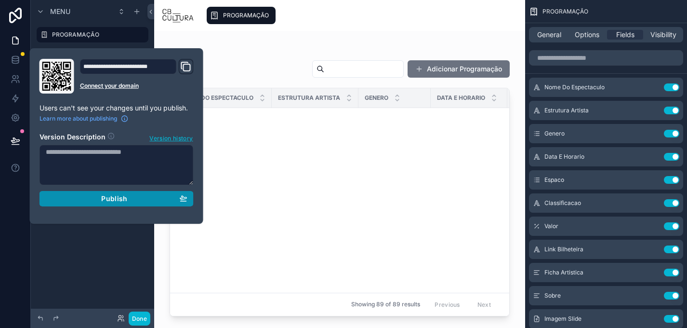
click at [145, 196] on div "Publish" at bounding box center [117, 198] width 142 height 9
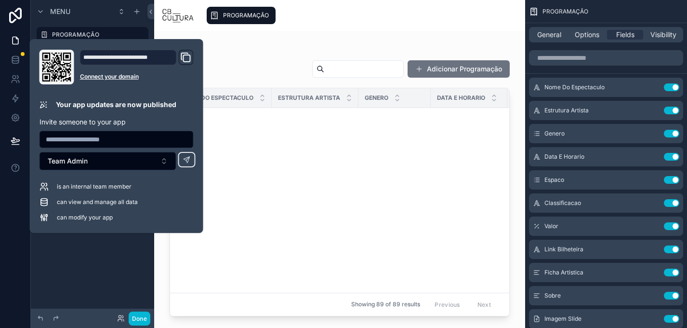
click at [394, 13] on div "PROGRAMAÇÃO" at bounding box center [360, 15] width 316 height 21
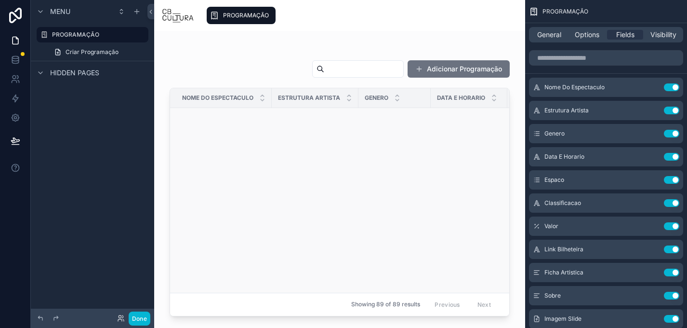
scroll to position [94, 0]
click at [243, 21] on div "PROGRAMAÇÃO" at bounding box center [241, 15] width 63 height 15
click at [391, 40] on div "PROGRAMAÇÃO Adicionar Programação Nome Do Espectaculo Estrutura Artista Genero …" at bounding box center [339, 173] width 371 height 285
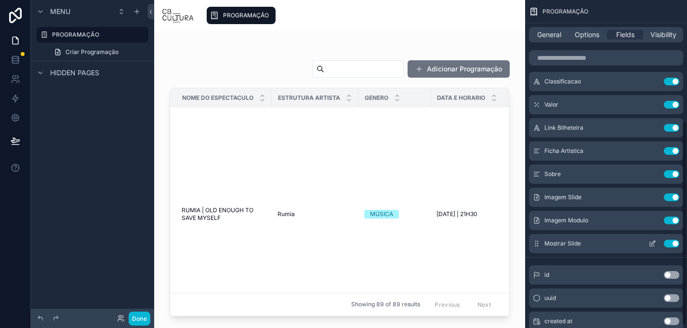
scroll to position [198, 0]
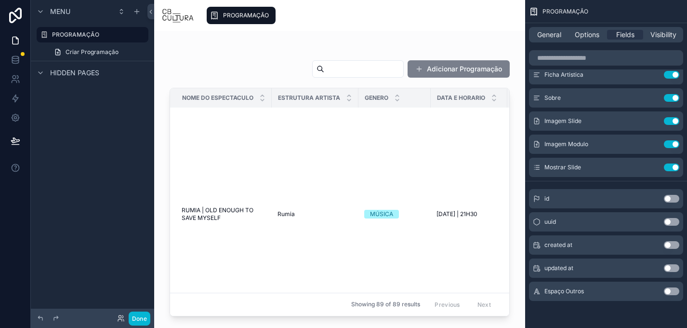
click at [460, 66] on button "Adicionar Programação" at bounding box center [459, 68] width 102 height 17
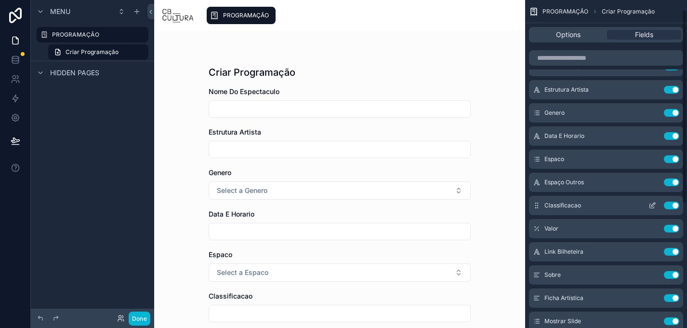
scroll to position [16, 0]
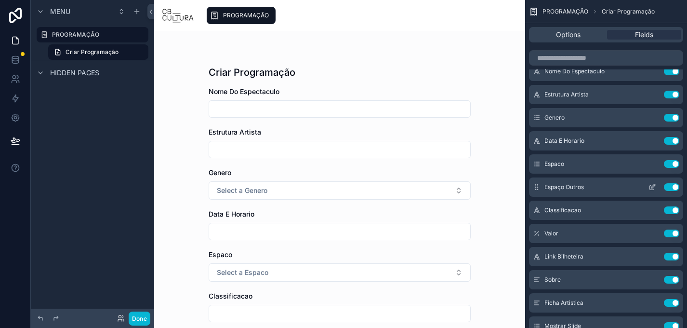
click at [652, 186] on icon "scrollable content" at bounding box center [653, 186] width 4 height 4
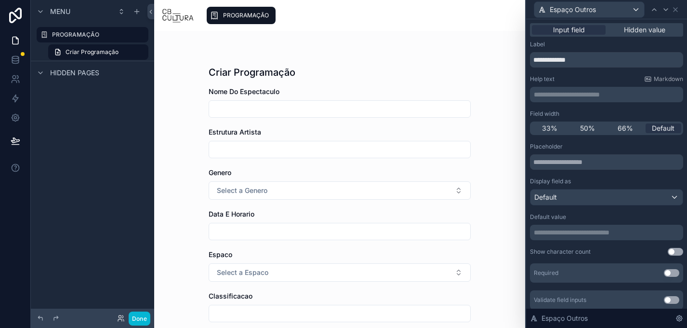
scroll to position [135, 0]
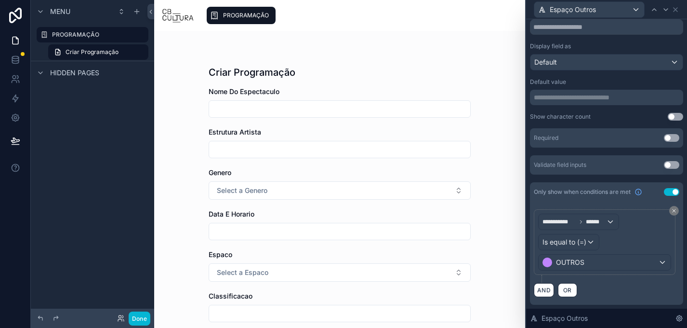
click at [675, 7] on icon at bounding box center [676, 10] width 8 height 8
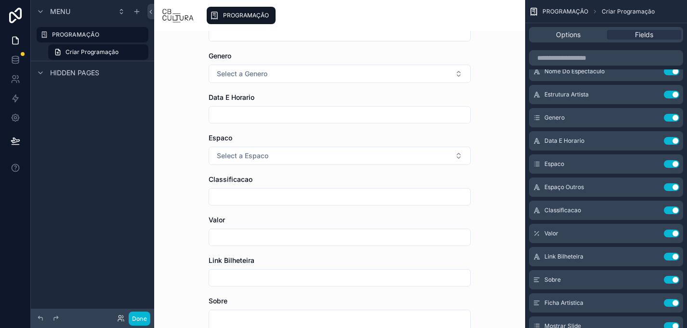
scroll to position [116, 0]
